Goal: Task Accomplishment & Management: Manage account settings

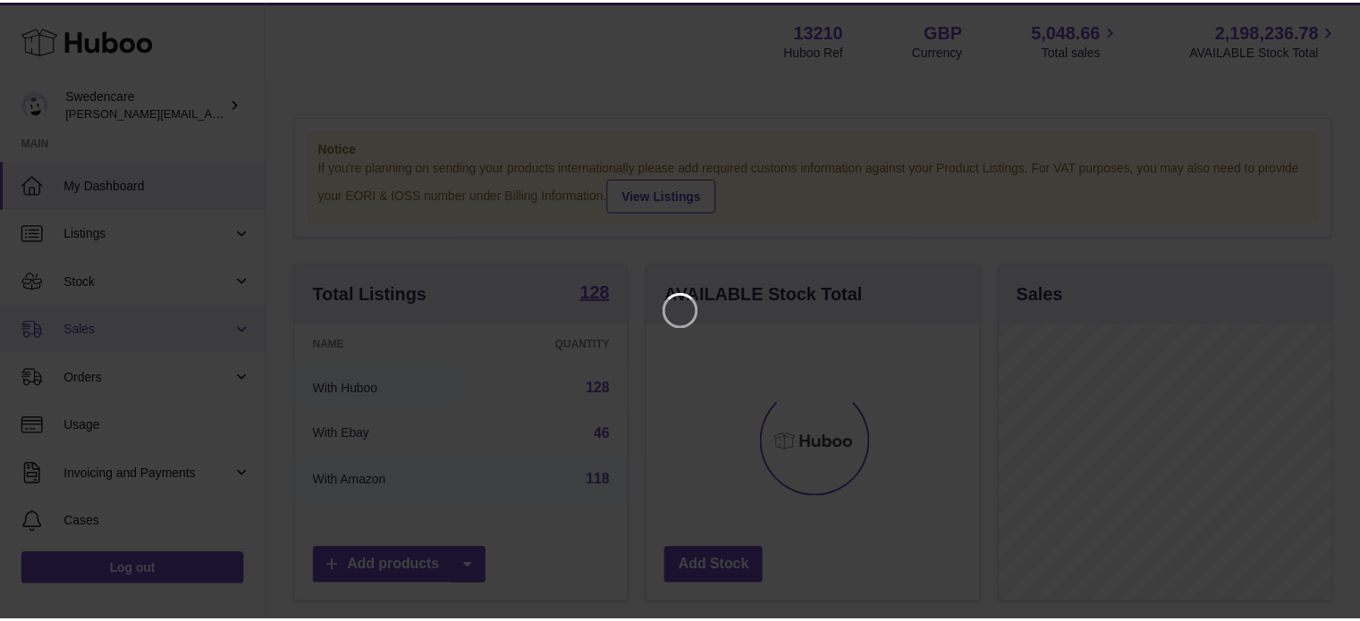
scroll to position [279, 335]
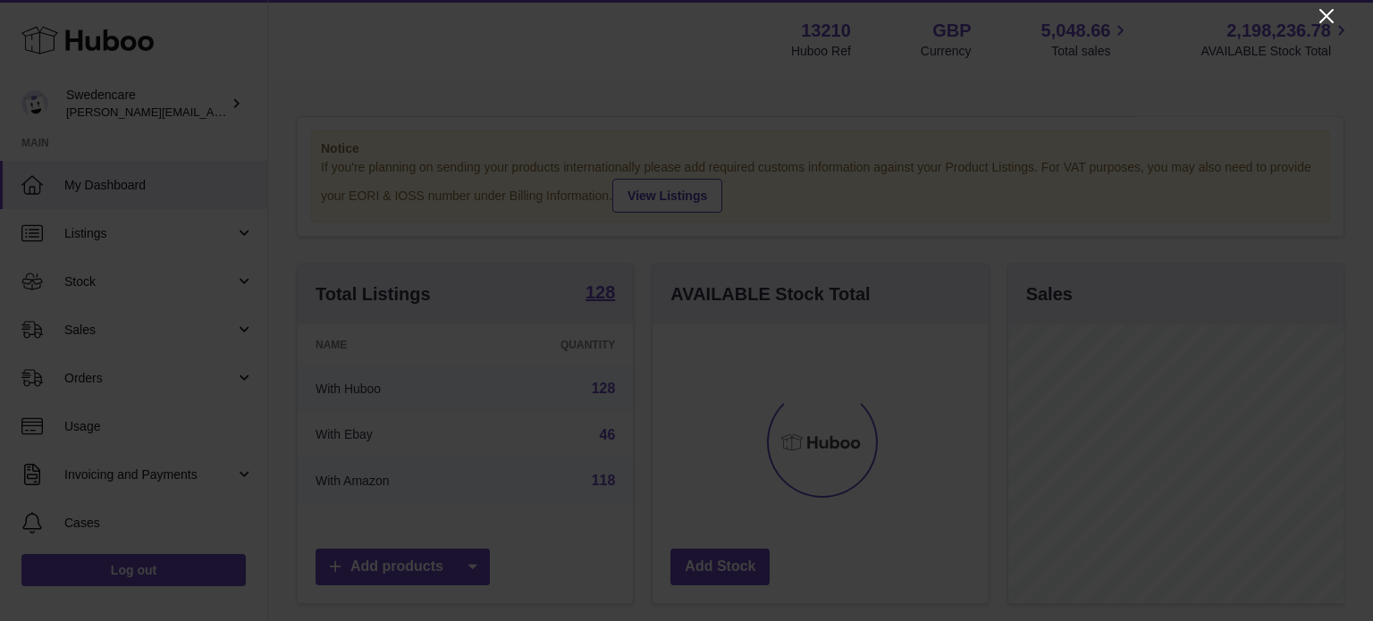
click at [1326, 17] on icon "Close" at bounding box center [1327, 16] width 14 height 14
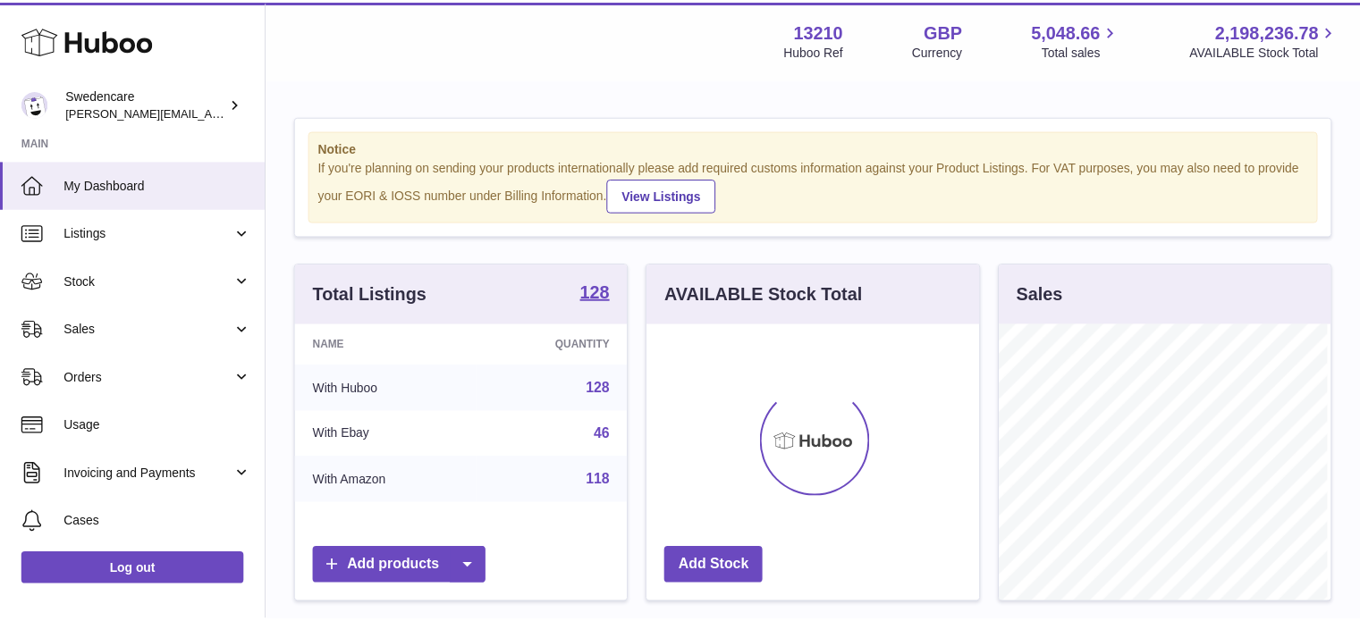
scroll to position [893717, 893664]
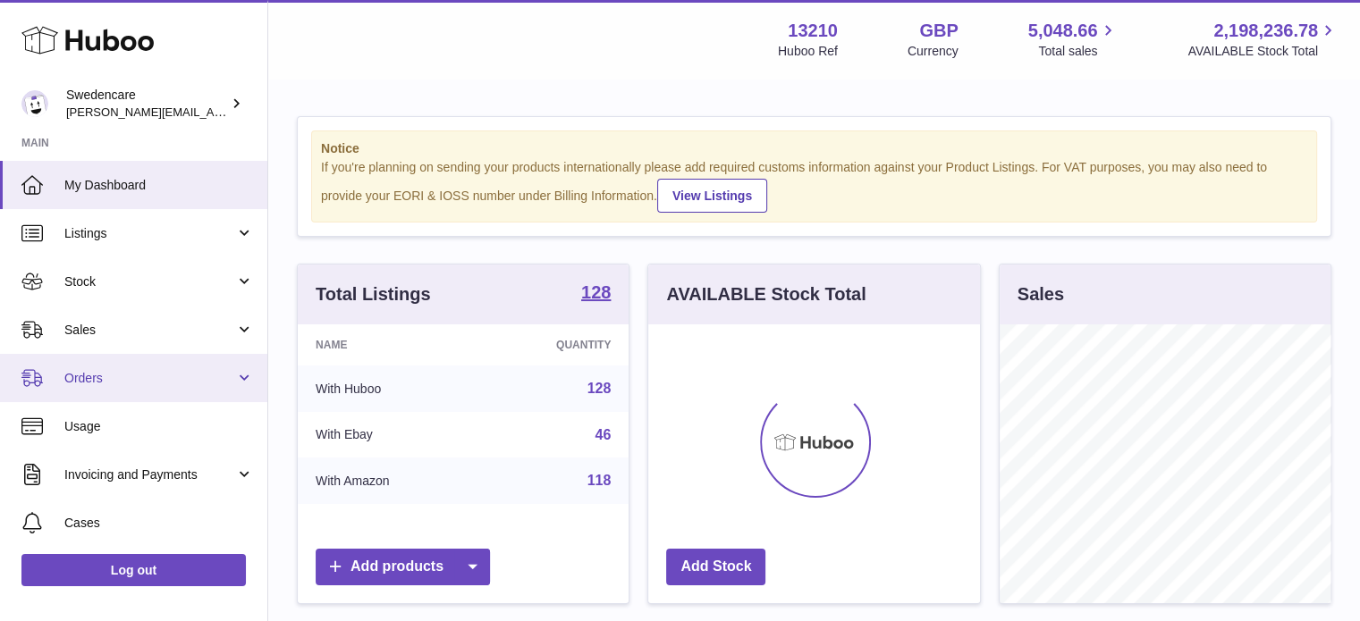
click at [118, 388] on link "Orders" at bounding box center [133, 378] width 267 height 48
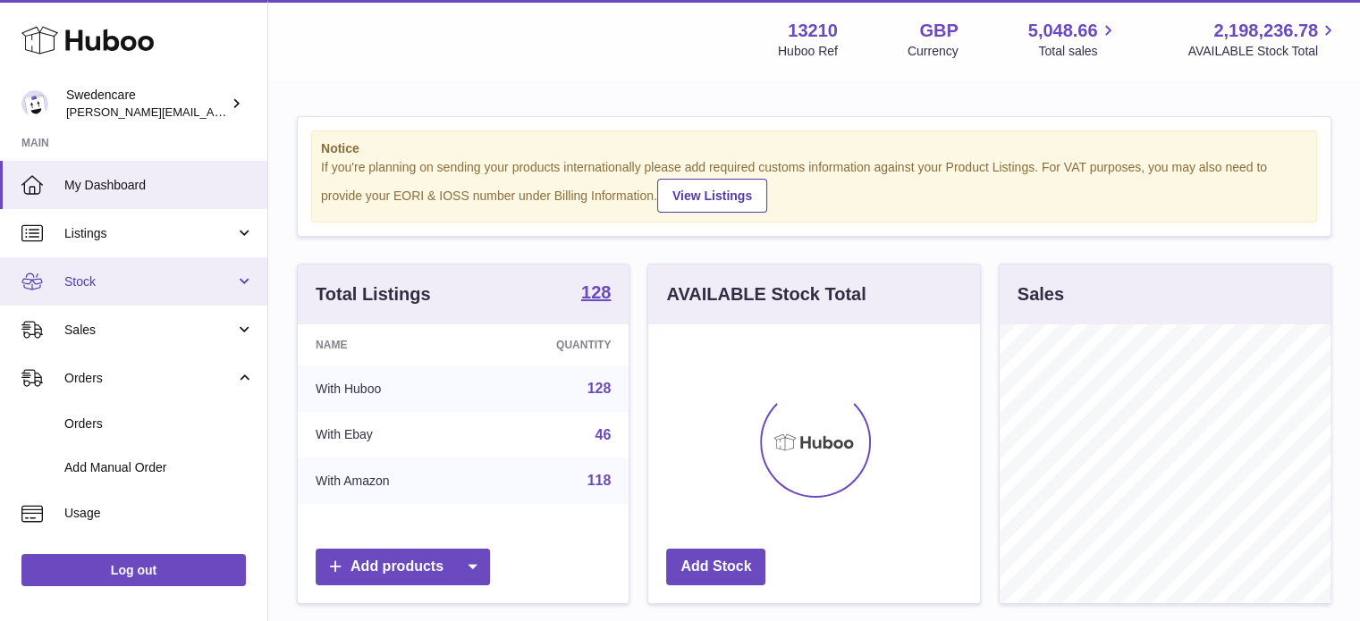
click at [137, 274] on span "Stock" at bounding box center [149, 282] width 171 height 17
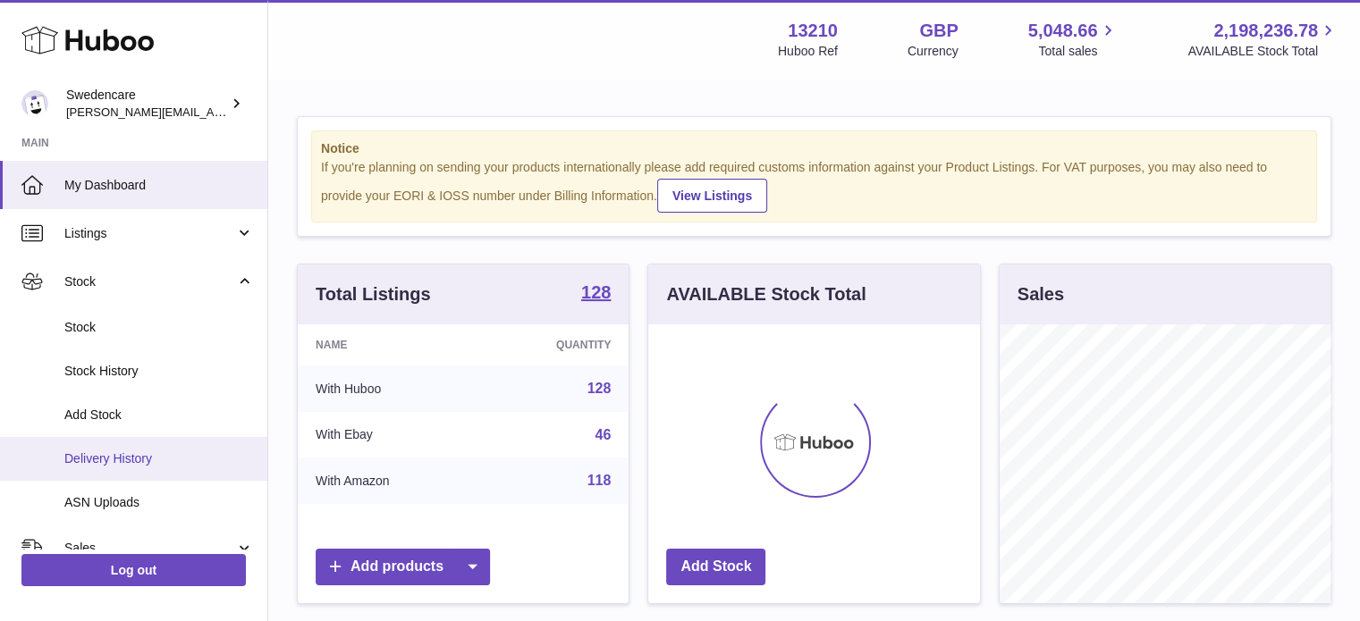
click at [128, 463] on span "Delivery History" at bounding box center [159, 459] width 190 height 17
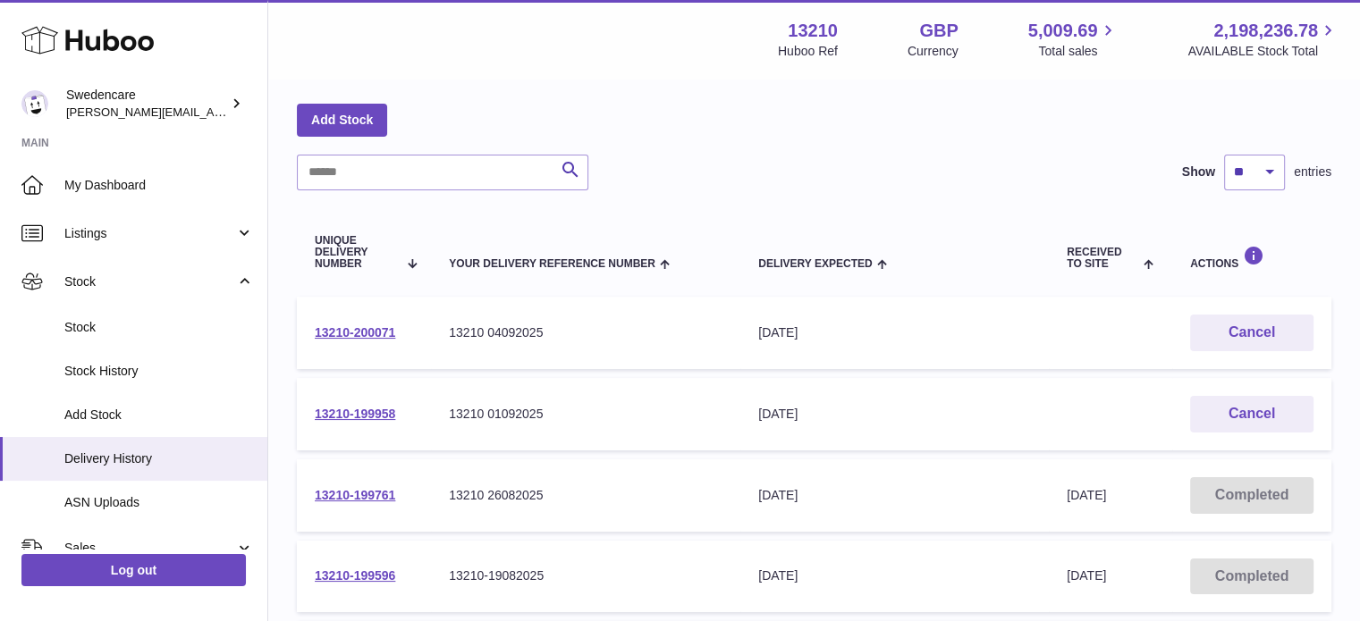
scroll to position [69, 0]
click at [373, 410] on link "13210-199958" at bounding box center [355, 413] width 80 height 14
click at [793, 112] on div "Add Stock" at bounding box center [814, 119] width 1034 height 32
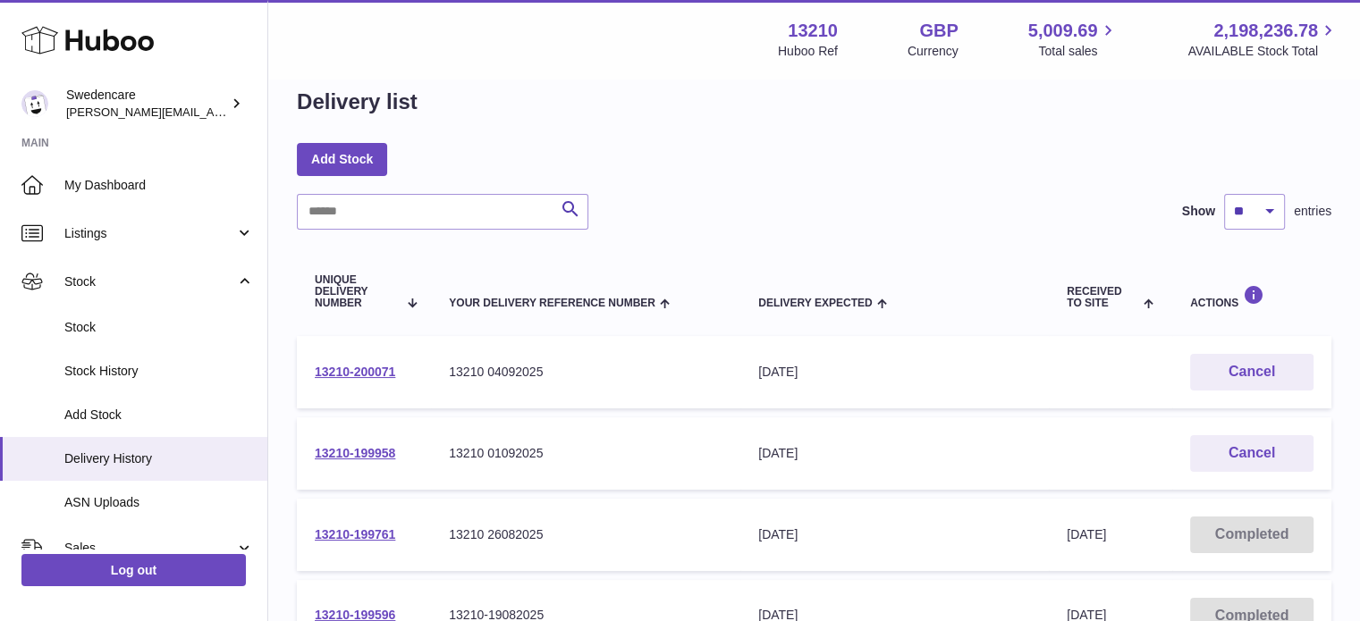
scroll to position [0, 0]
